Goal: Navigation & Orientation: Find specific page/section

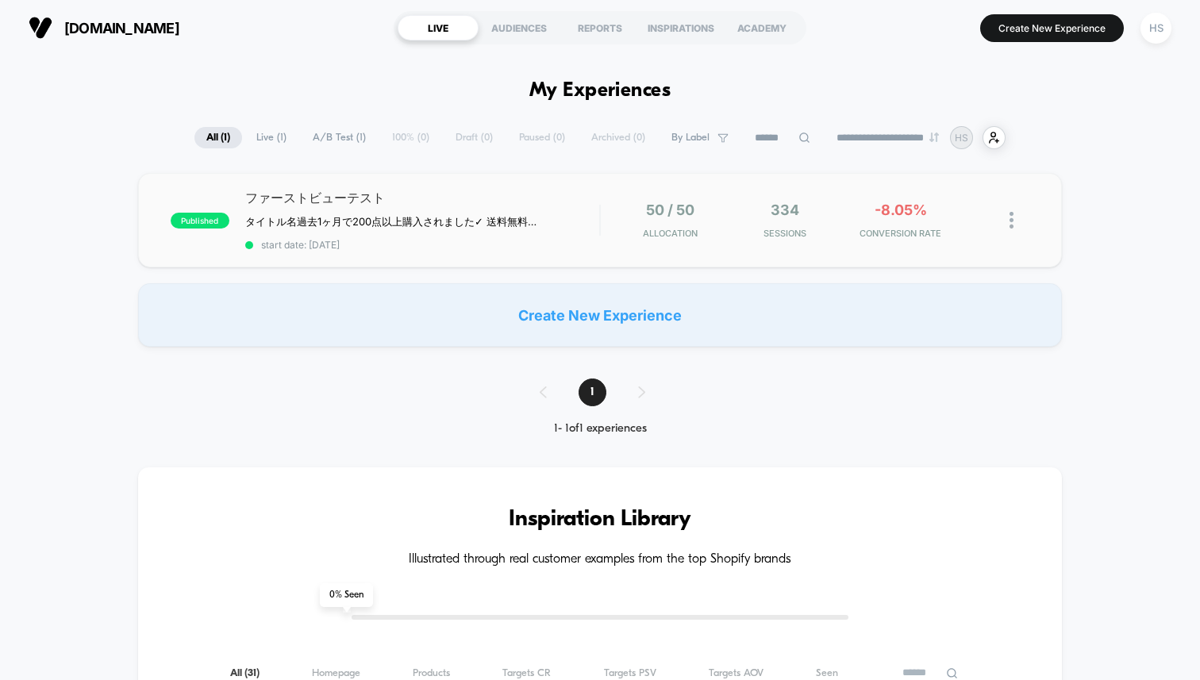
click at [503, 207] on span "ファーストビューテスト" at bounding box center [422, 198] width 354 height 17
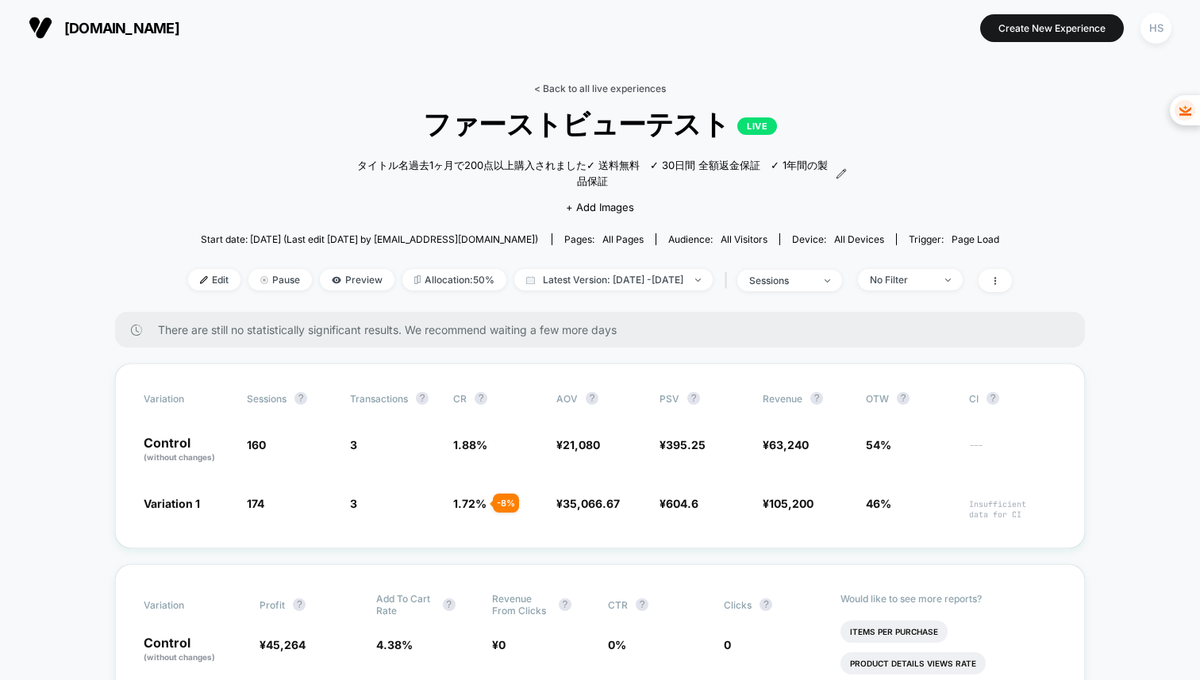
click at [548, 90] on link "< Back to all live experiences" at bounding box center [600, 89] width 132 height 12
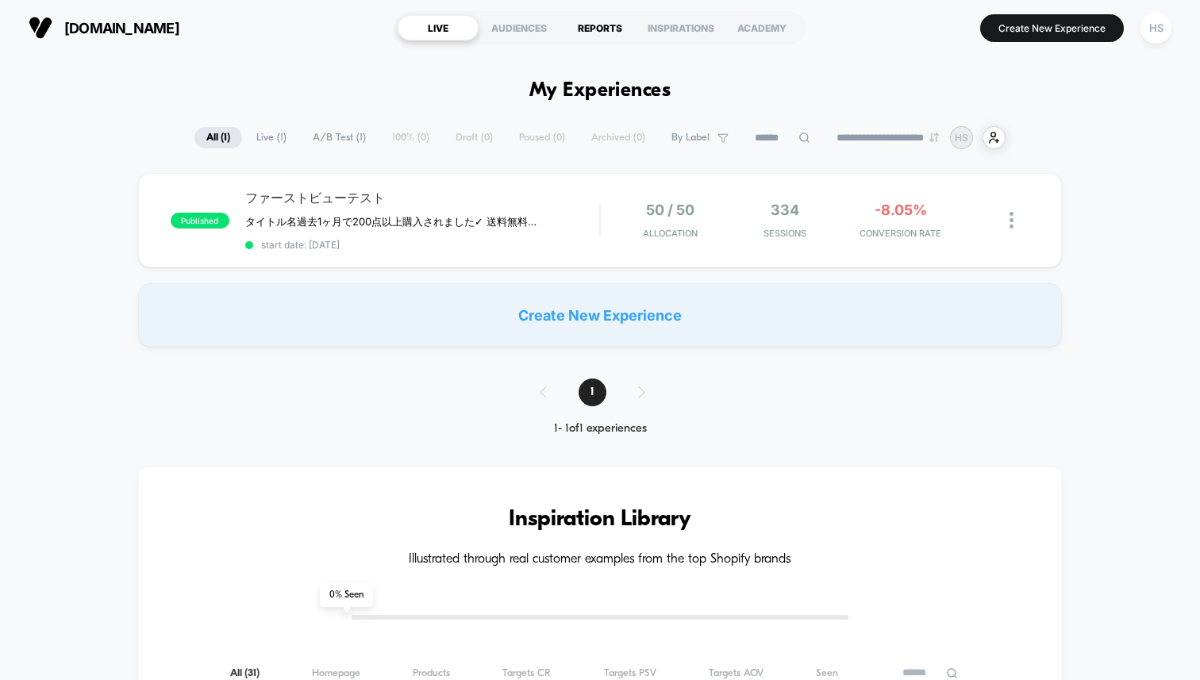
click at [596, 26] on div "REPORTS" at bounding box center [599, 27] width 81 height 25
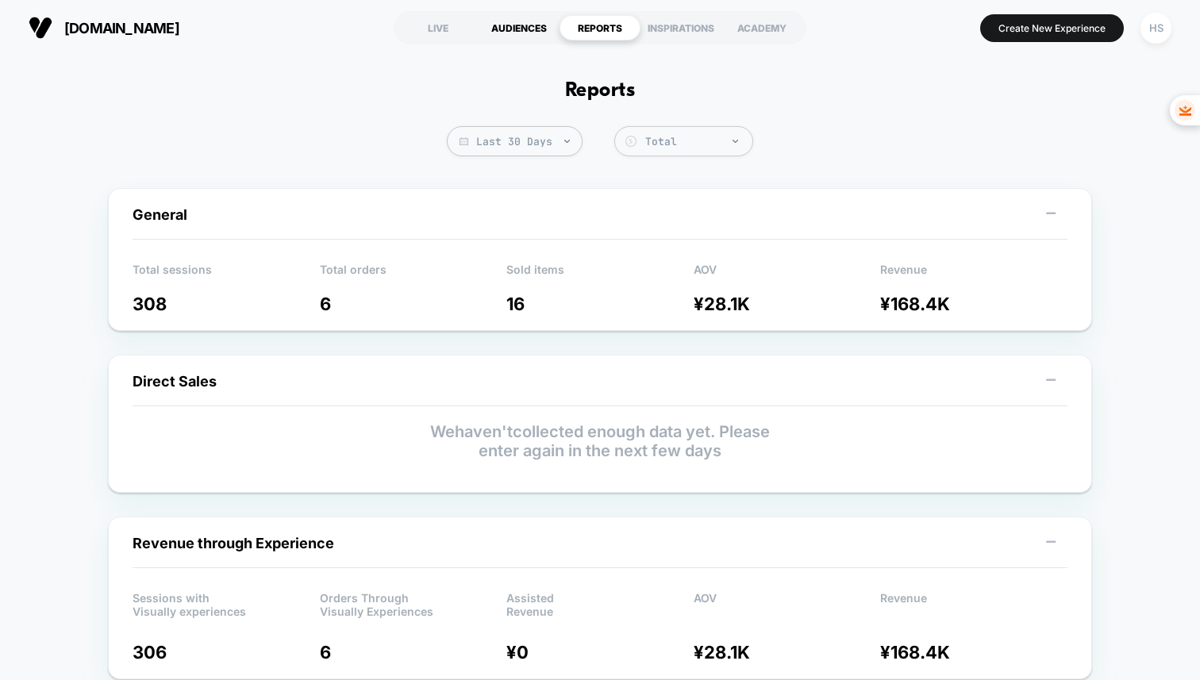
click at [498, 21] on div "AUDIENCES" at bounding box center [518, 27] width 81 height 25
